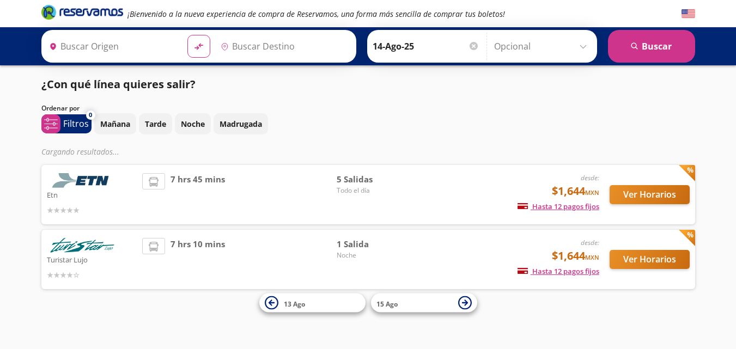
type input "[GEOGRAPHIC_DATA], [GEOGRAPHIC_DATA]"
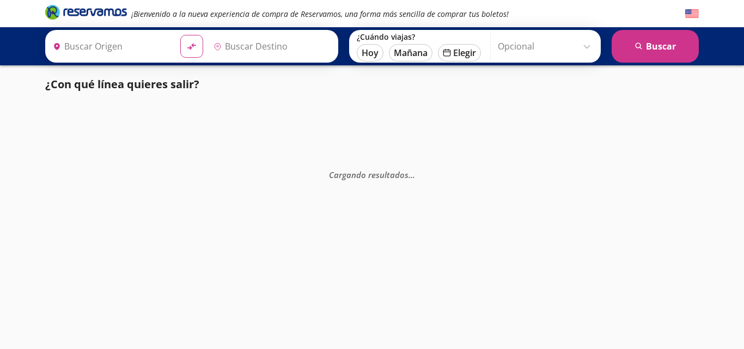
type input "[GEOGRAPHIC_DATA], [GEOGRAPHIC_DATA]"
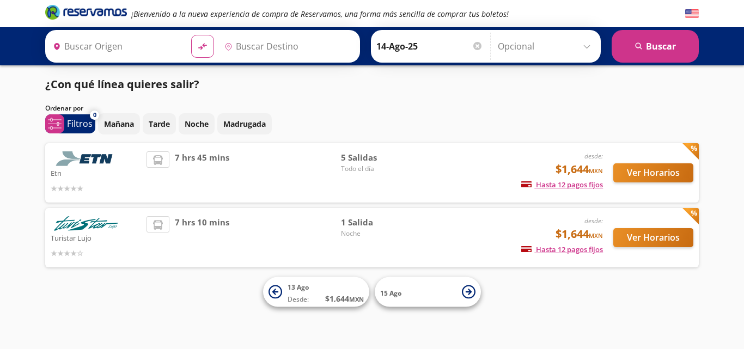
type input "[GEOGRAPHIC_DATA], [GEOGRAPHIC_DATA]"
